Goal: Task Accomplishment & Management: Complete application form

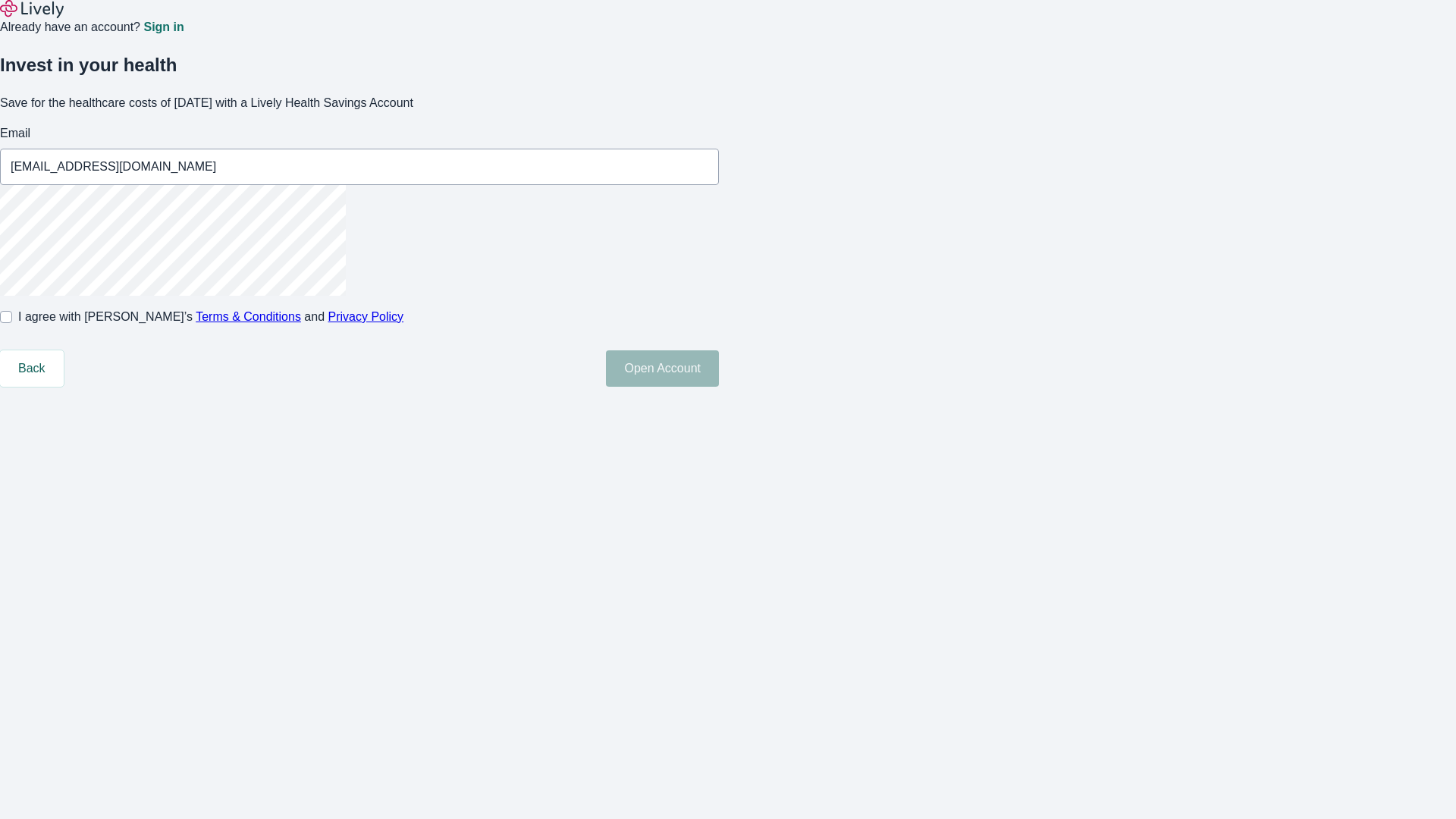
click at [12, 323] on input "I agree with Lively’s Terms & Conditions and Privacy Policy" at bounding box center [6, 317] width 12 height 12
checkbox input "true"
click at [719, 387] on button "Open Account" at bounding box center [663, 368] width 113 height 36
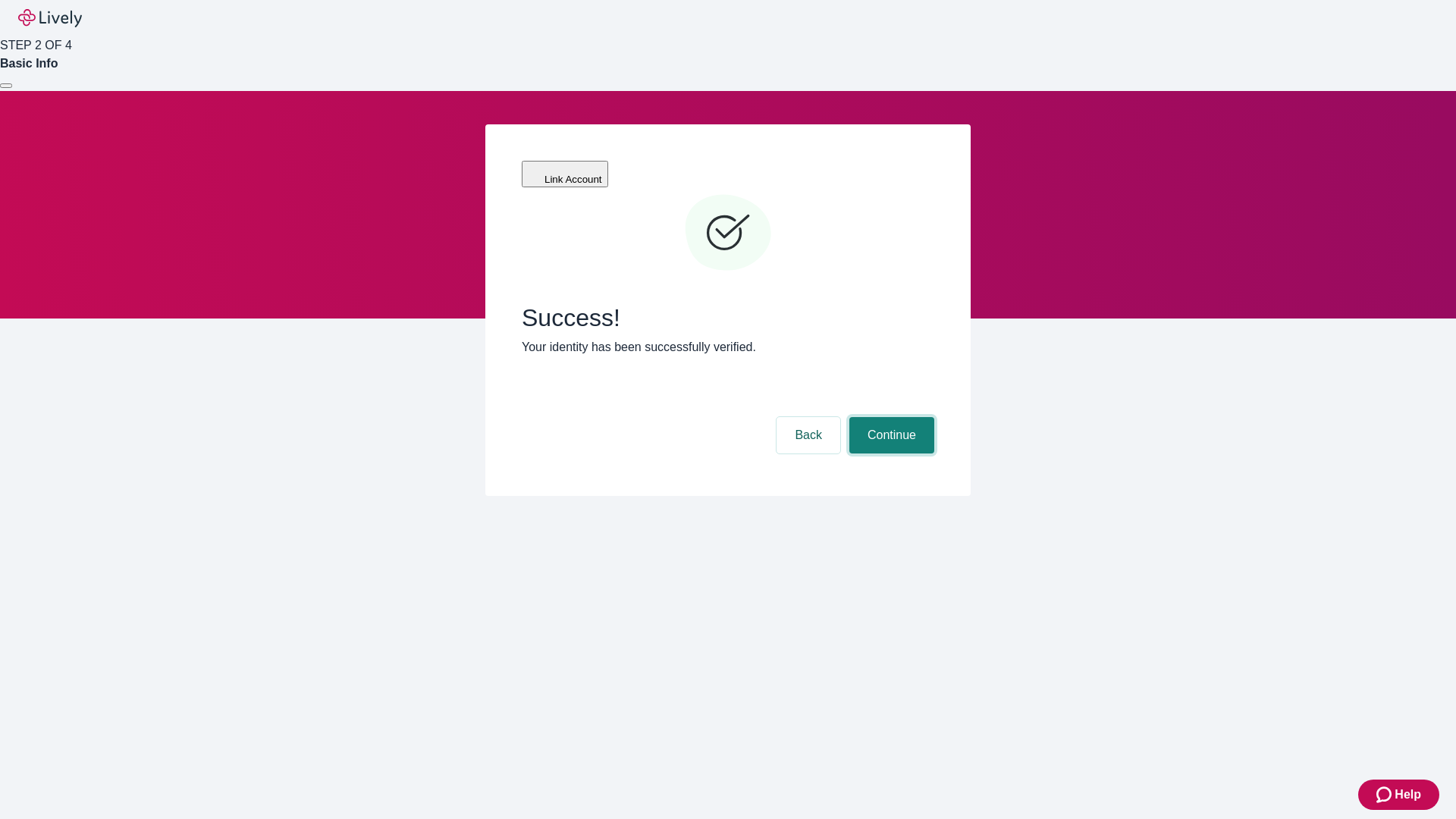
click at [890, 417] on button "Continue" at bounding box center [891, 435] width 85 height 36
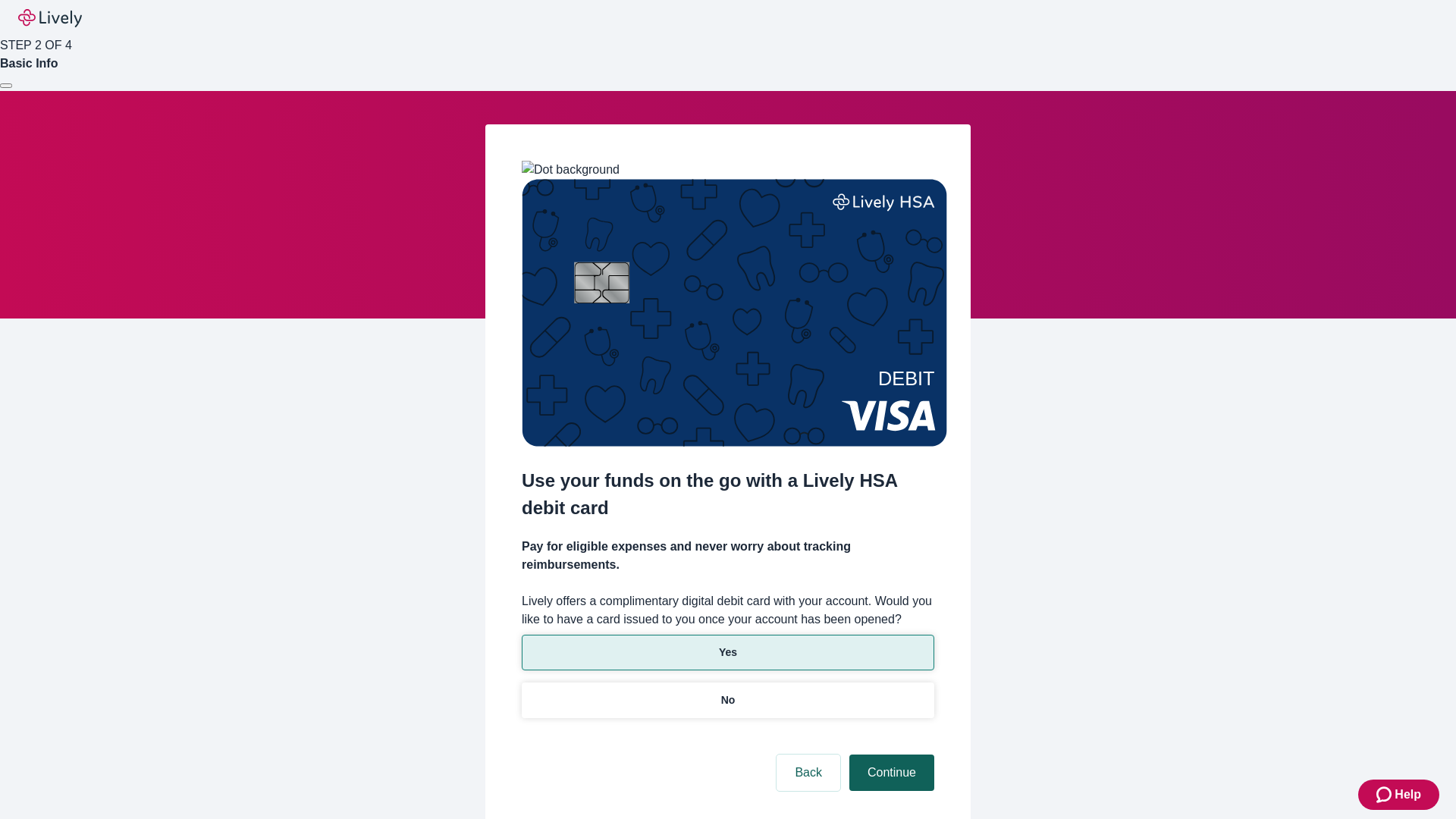
click at [728, 645] on p "Yes" at bounding box center [728, 653] width 19 height 16
click at [890, 755] on button "Continue" at bounding box center [891, 773] width 85 height 36
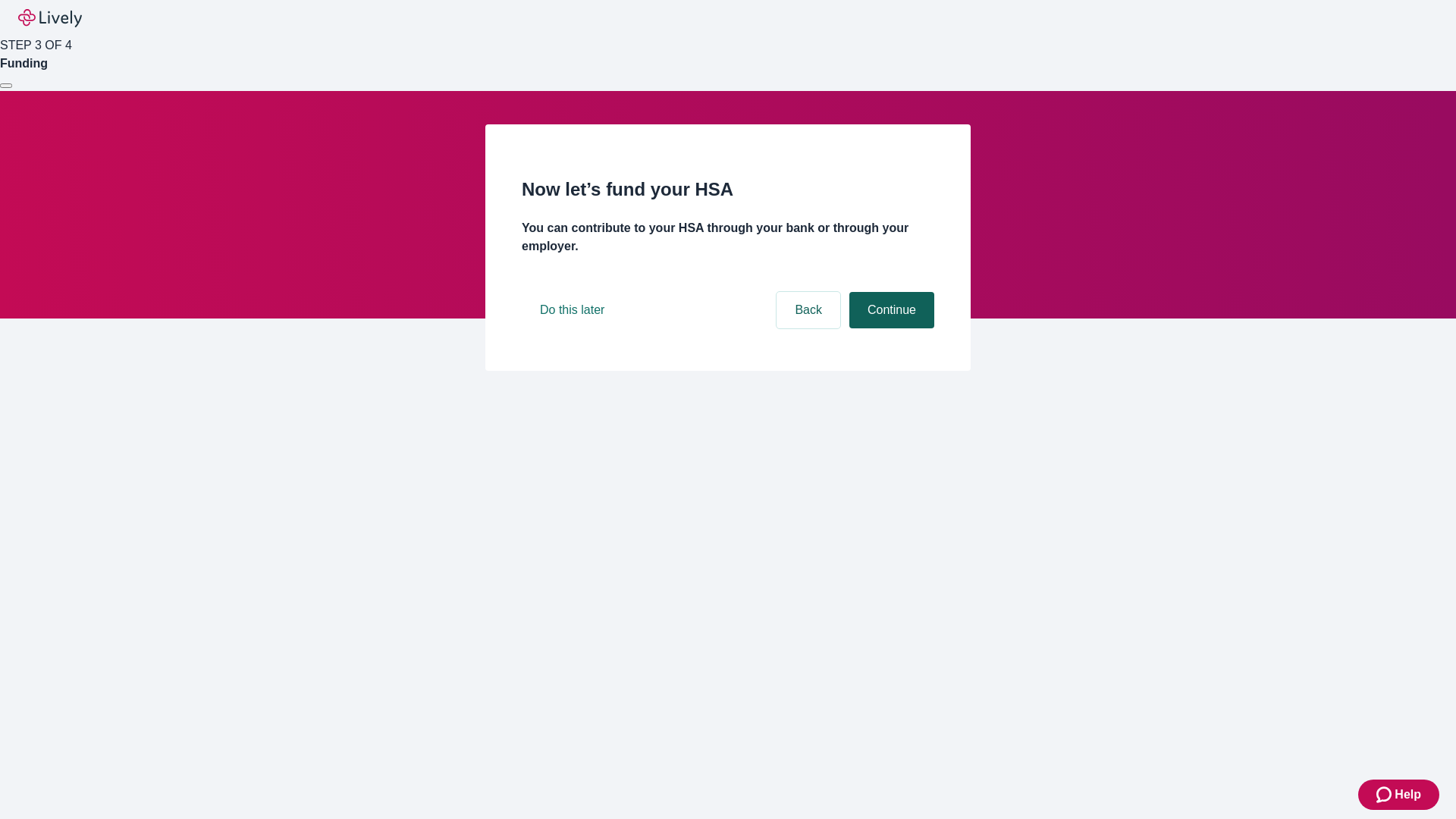
click at [890, 328] on button "Continue" at bounding box center [891, 310] width 85 height 36
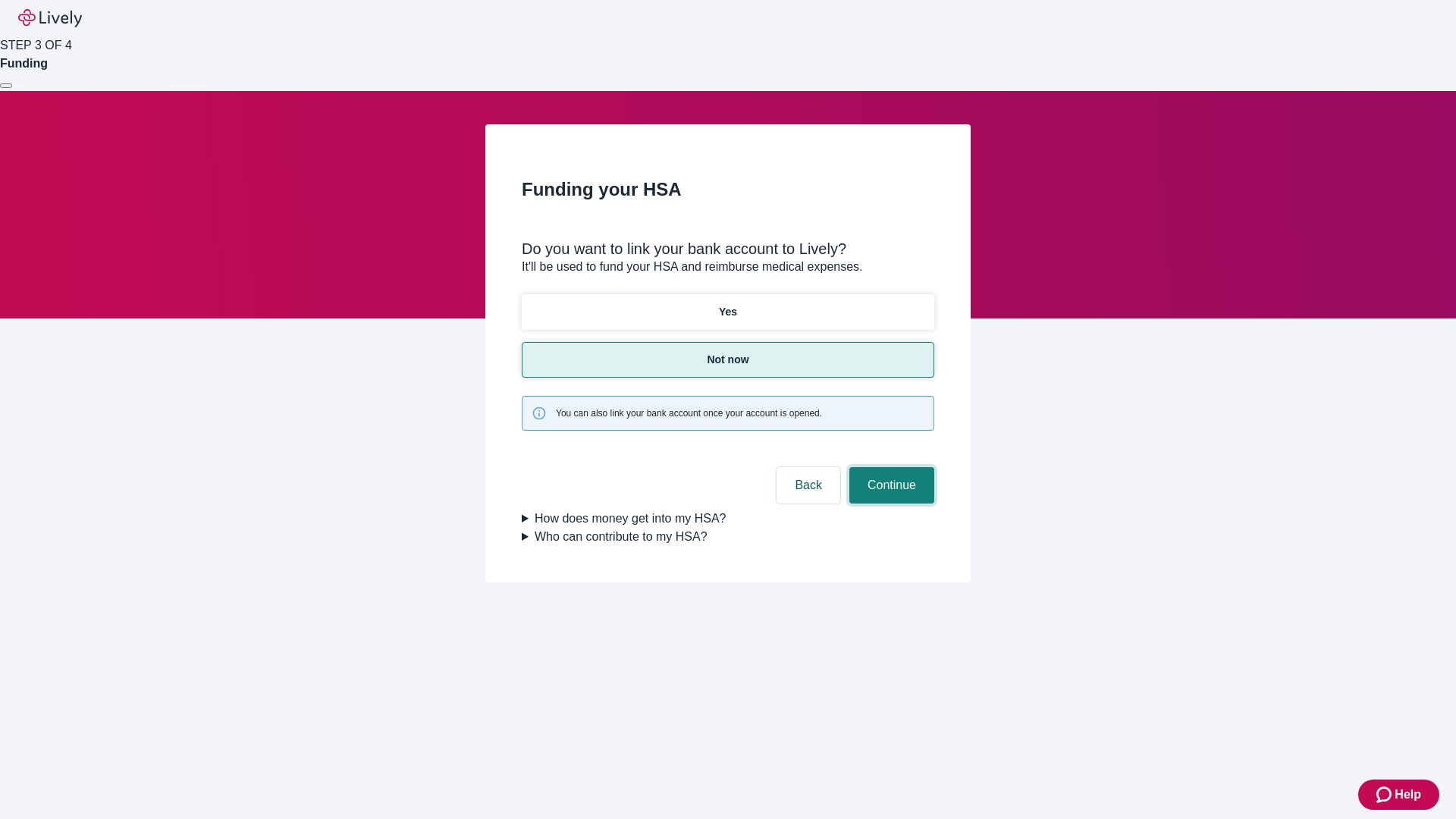
click at [890, 468] on button "Continue" at bounding box center [891, 485] width 85 height 36
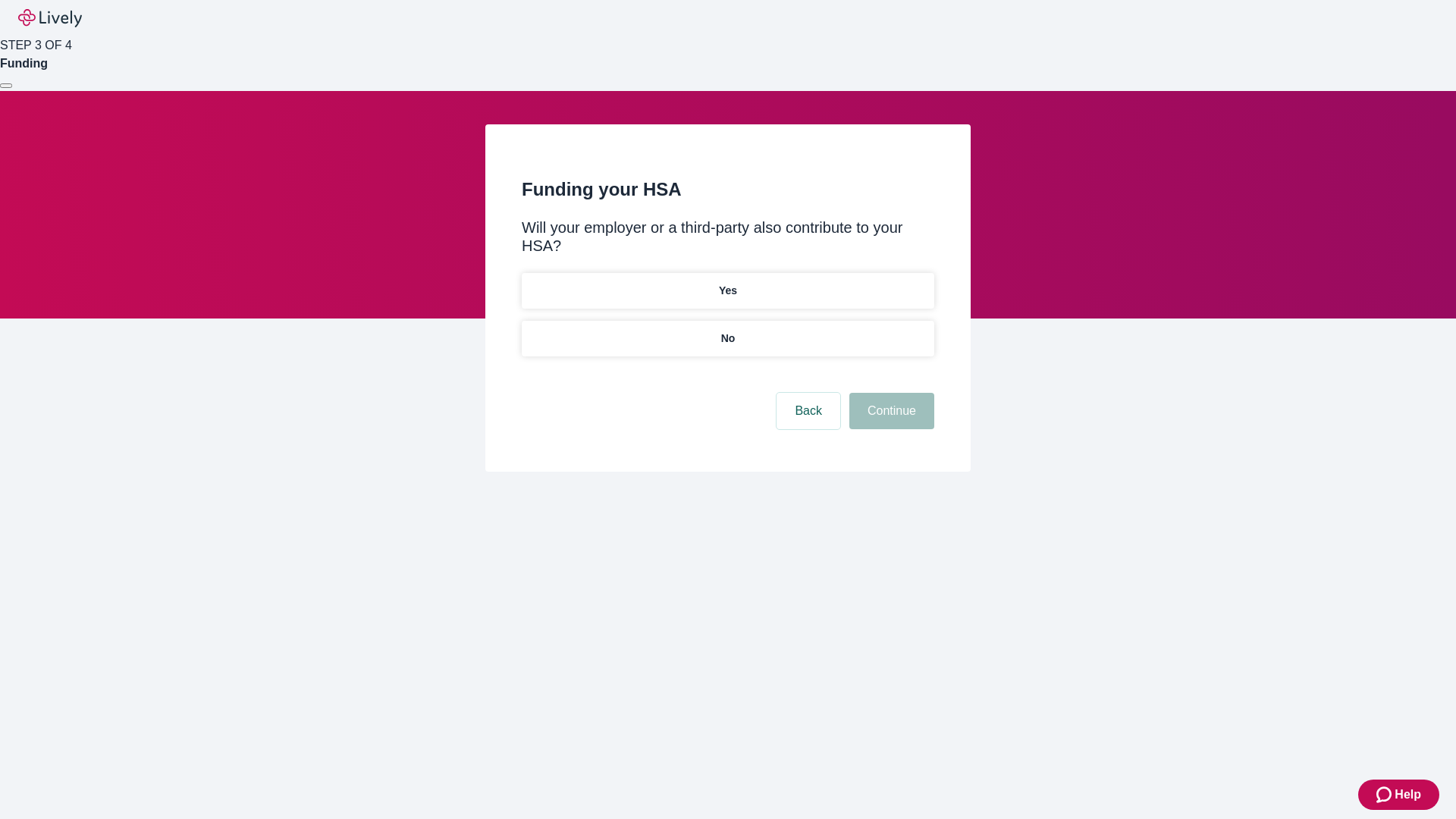
click at [728, 331] on p "No" at bounding box center [728, 339] width 14 height 16
click at [890, 393] on button "Continue" at bounding box center [891, 410] width 85 height 36
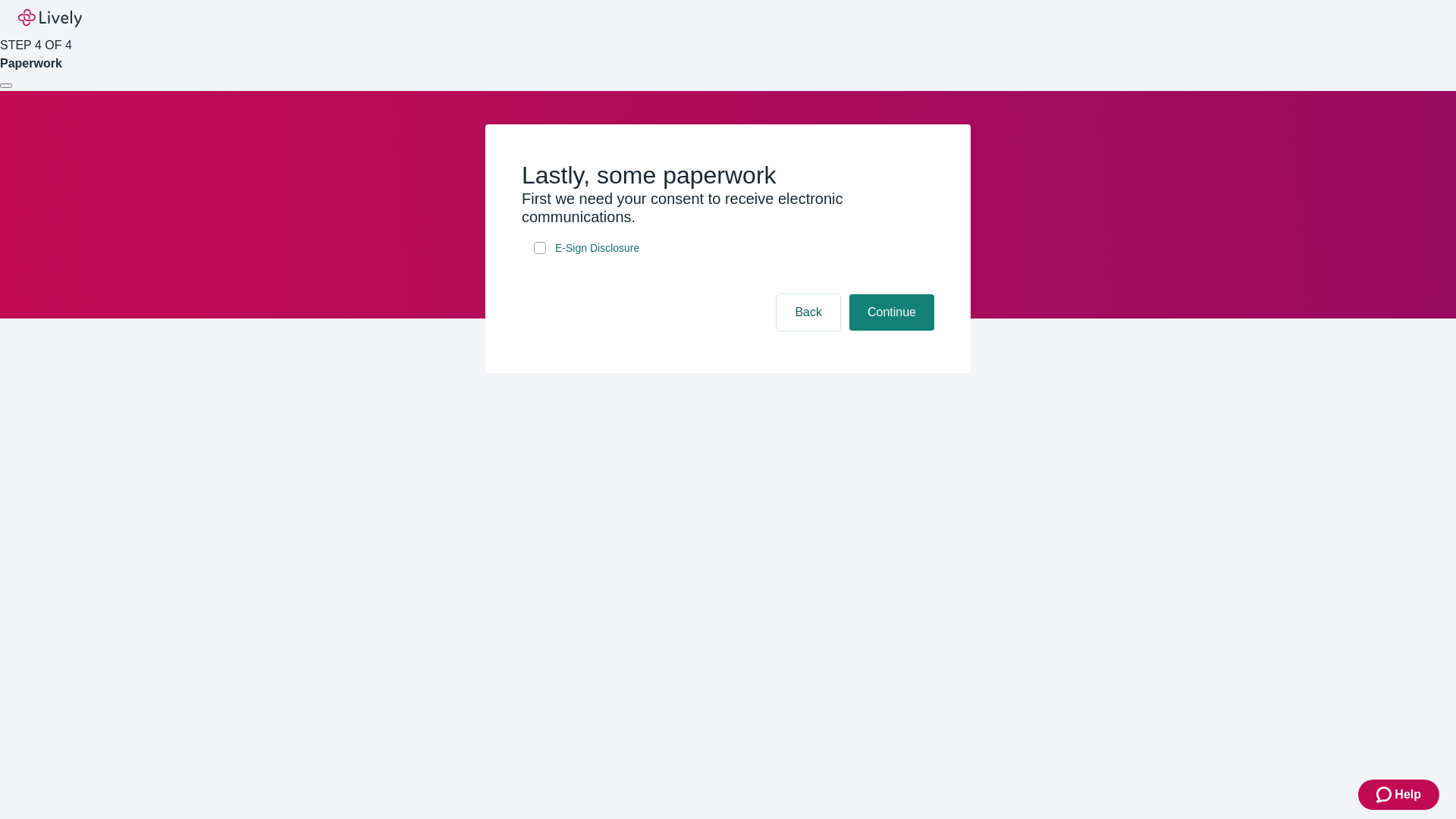
click at [540, 254] on input "E-Sign Disclosure" at bounding box center [540, 248] width 12 height 12
checkbox input "true"
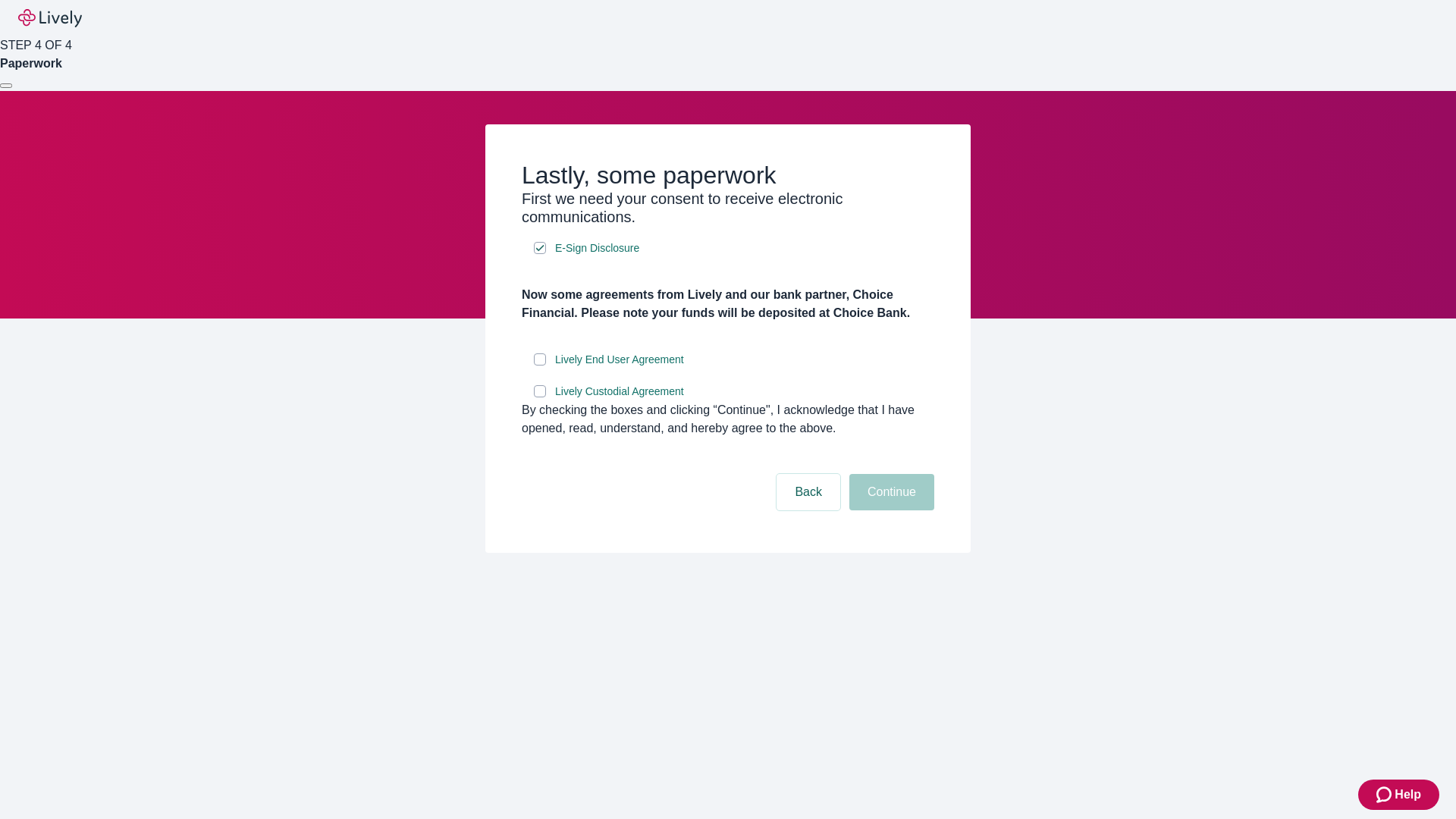
click at [540, 366] on input "Lively End User Agreement" at bounding box center [540, 360] width 12 height 12
checkbox input "true"
click at [540, 398] on input "Lively Custodial Agreement" at bounding box center [540, 391] width 12 height 12
checkbox input "true"
click at [890, 511] on button "Continue" at bounding box center [891, 492] width 85 height 36
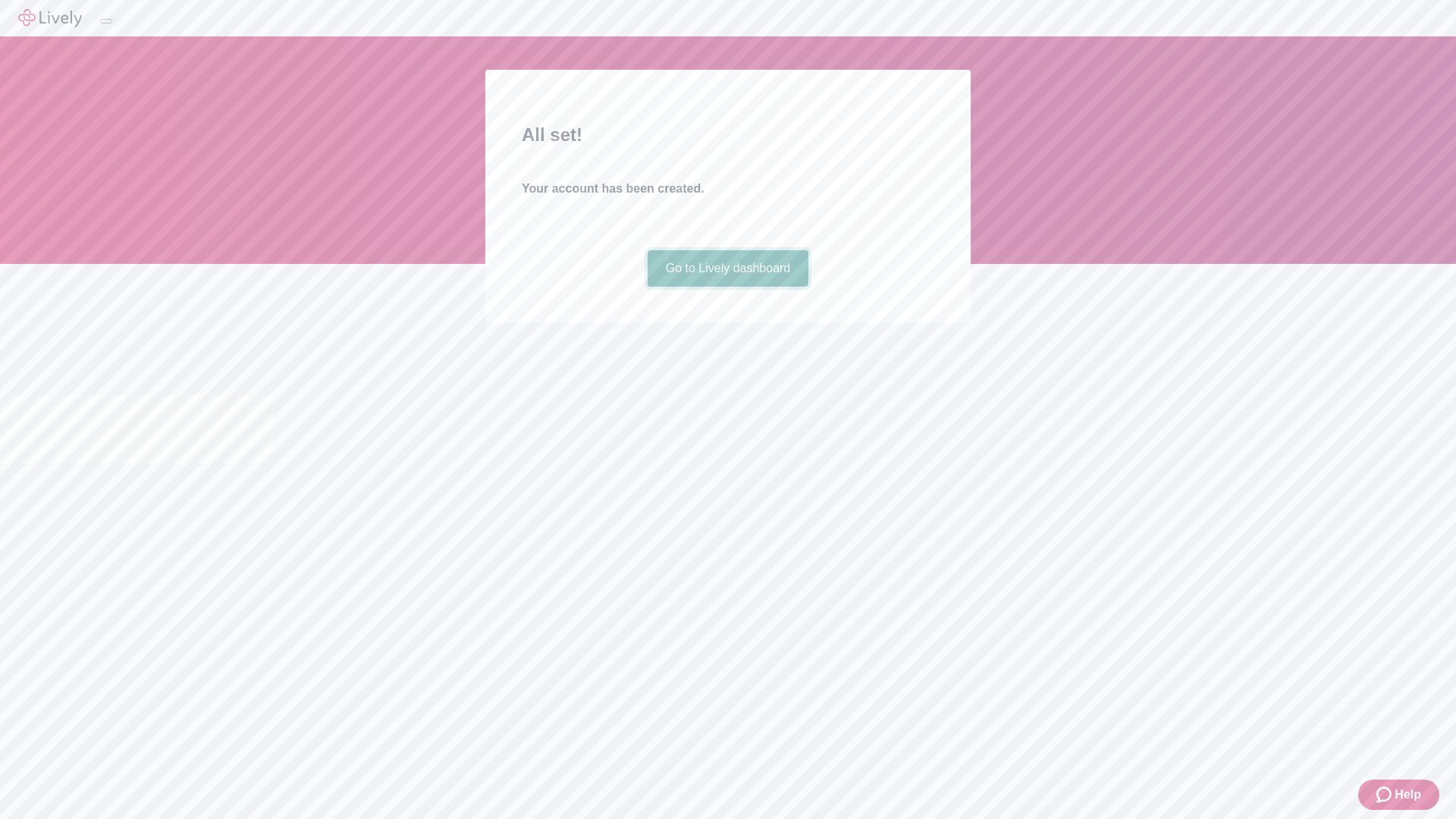
click at [728, 287] on link "Go to Lively dashboard" at bounding box center [728, 268] width 161 height 36
